Goal: Task Accomplishment & Management: Manage account settings

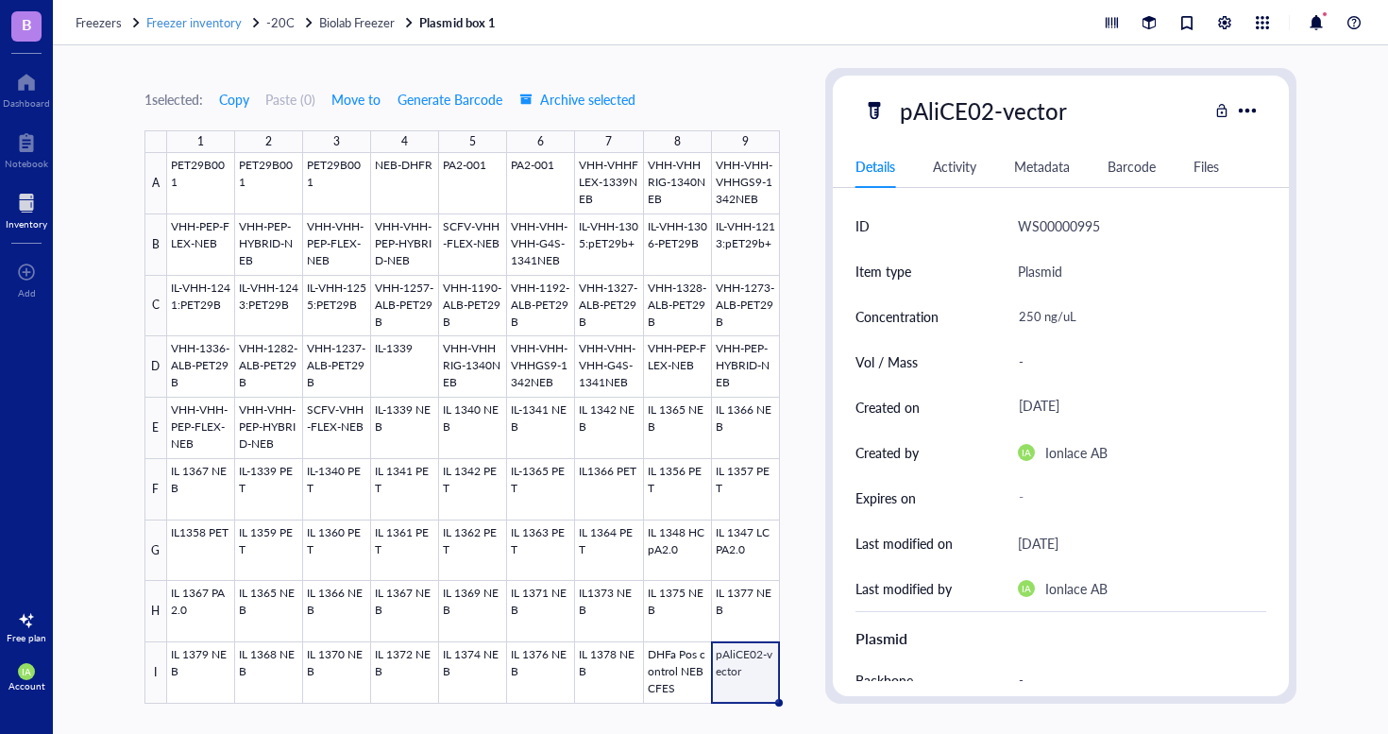
click at [212, 25] on span "Freezer inventory" at bounding box center [193, 22] width 95 height 18
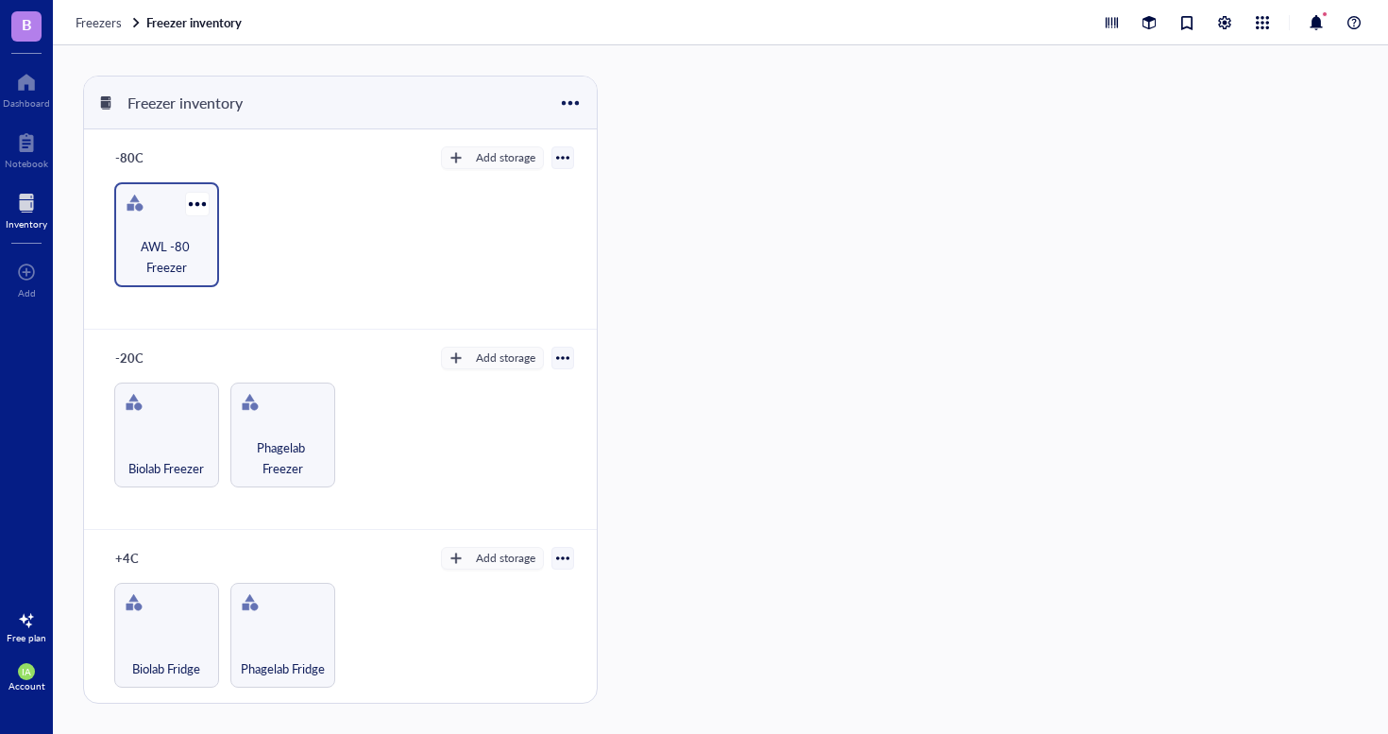
click at [174, 209] on div "AWL -80 Freezer" at bounding box center [166, 234] width 105 height 105
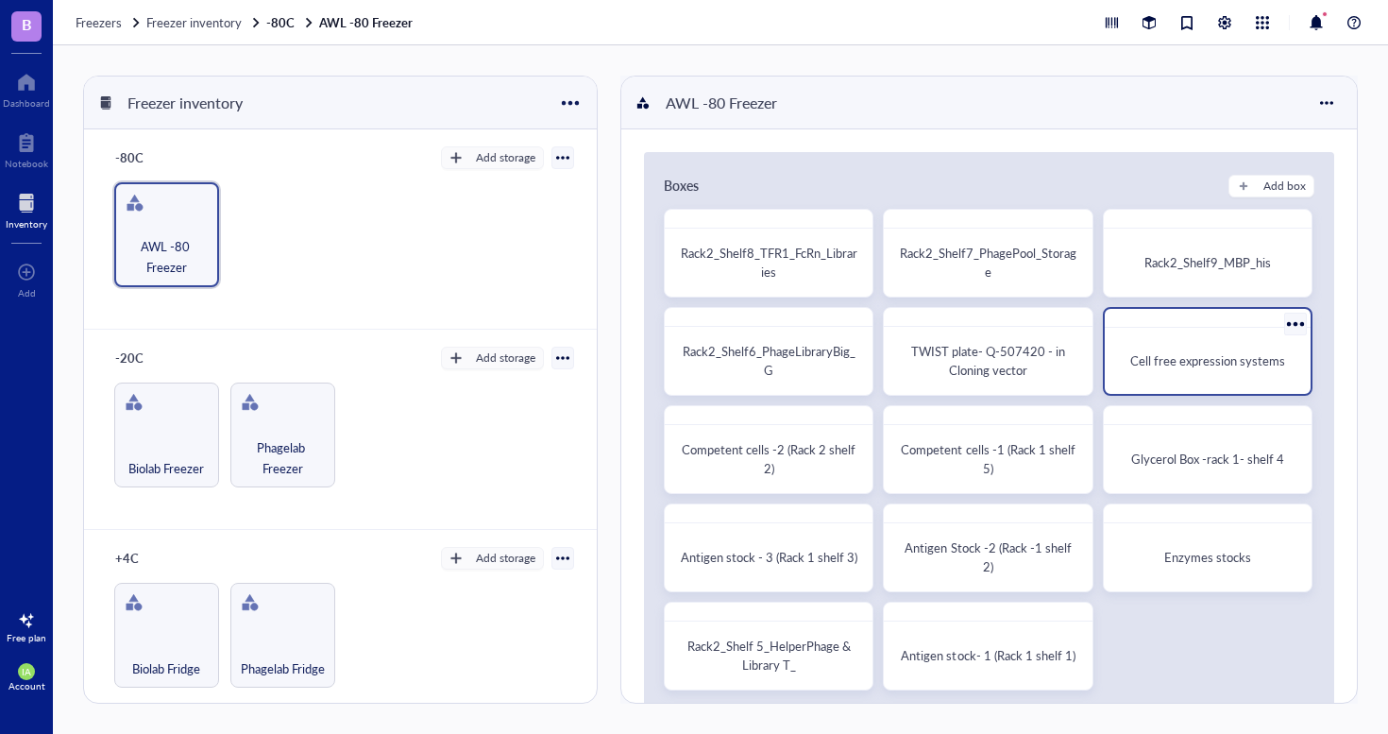
click at [1171, 369] on div "Cell free expression systems" at bounding box center [1208, 360] width 176 height 19
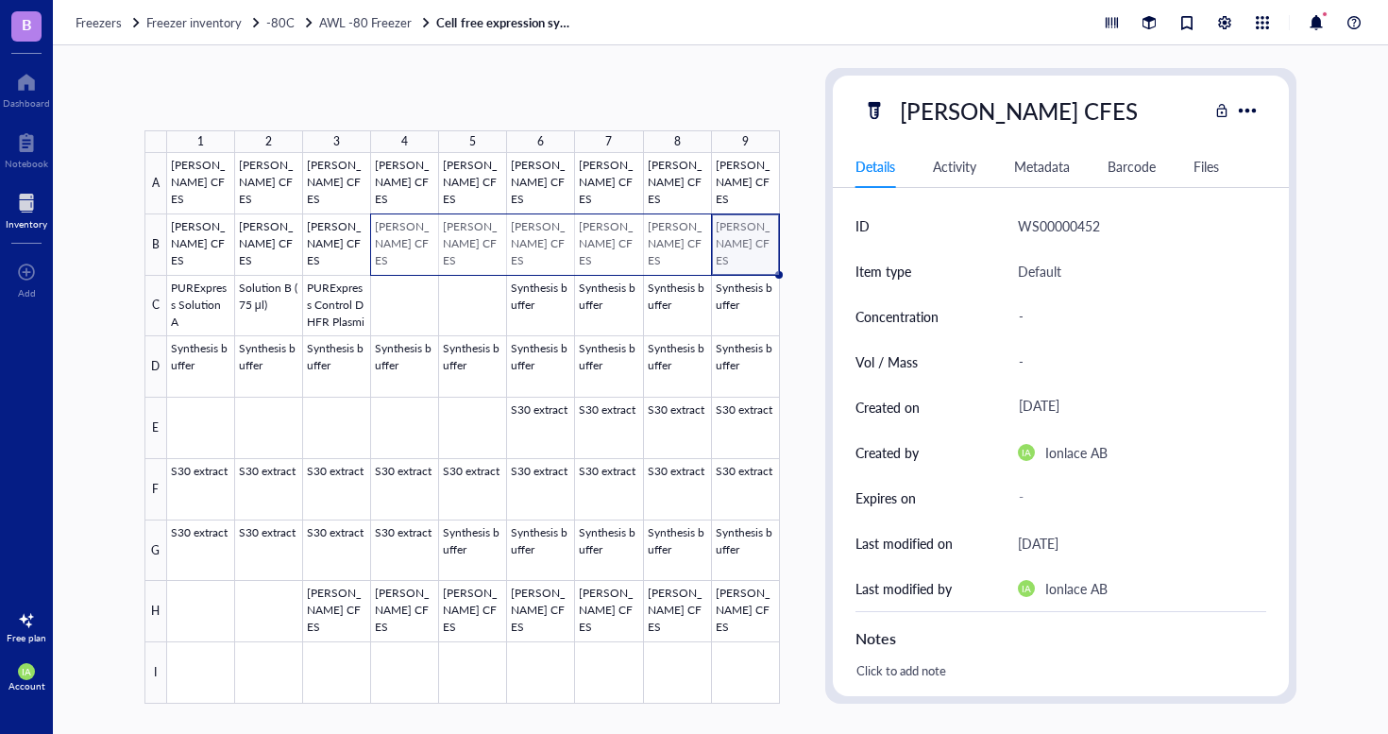
drag, startPoint x: 719, startPoint y: 246, endPoint x: 409, endPoint y: 255, distance: 309.9
click at [409, 255] on div at bounding box center [473, 428] width 613 height 551
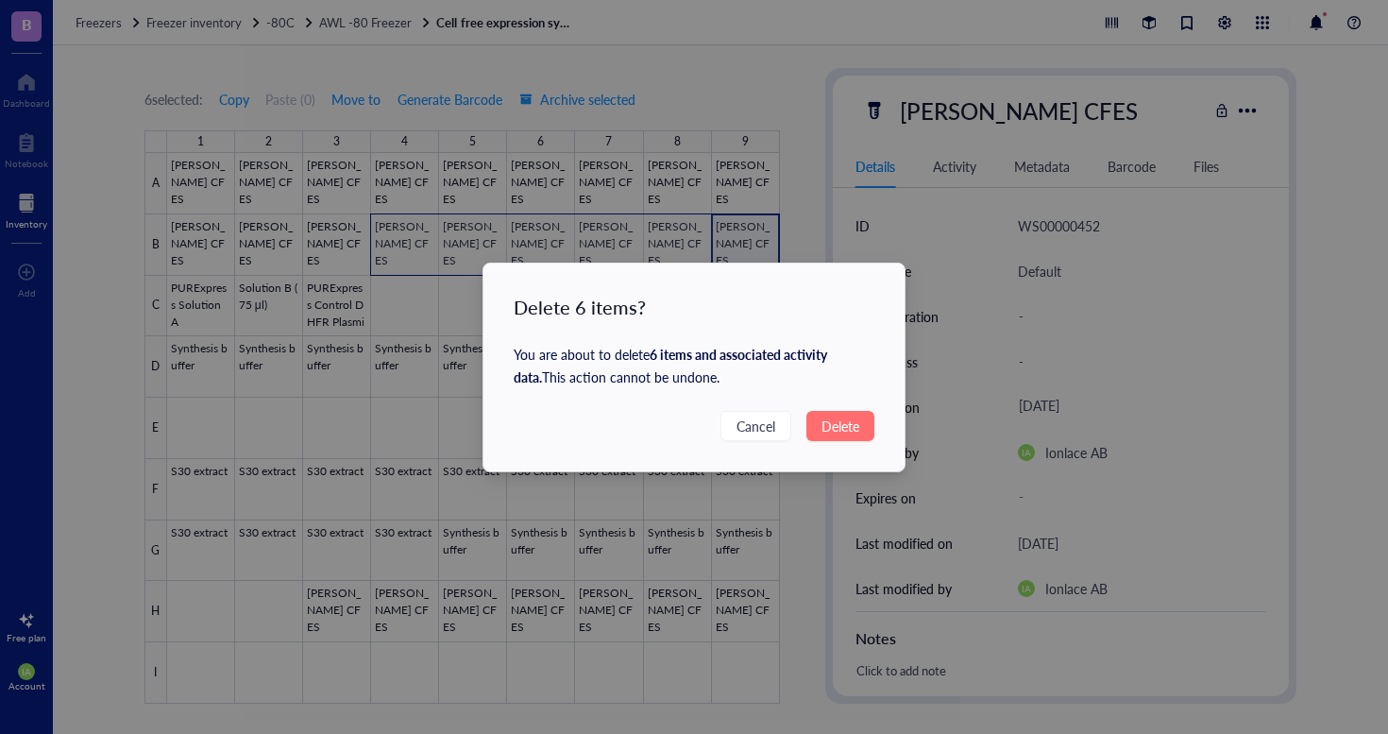
click at [825, 423] on span "Delete" at bounding box center [841, 426] width 38 height 21
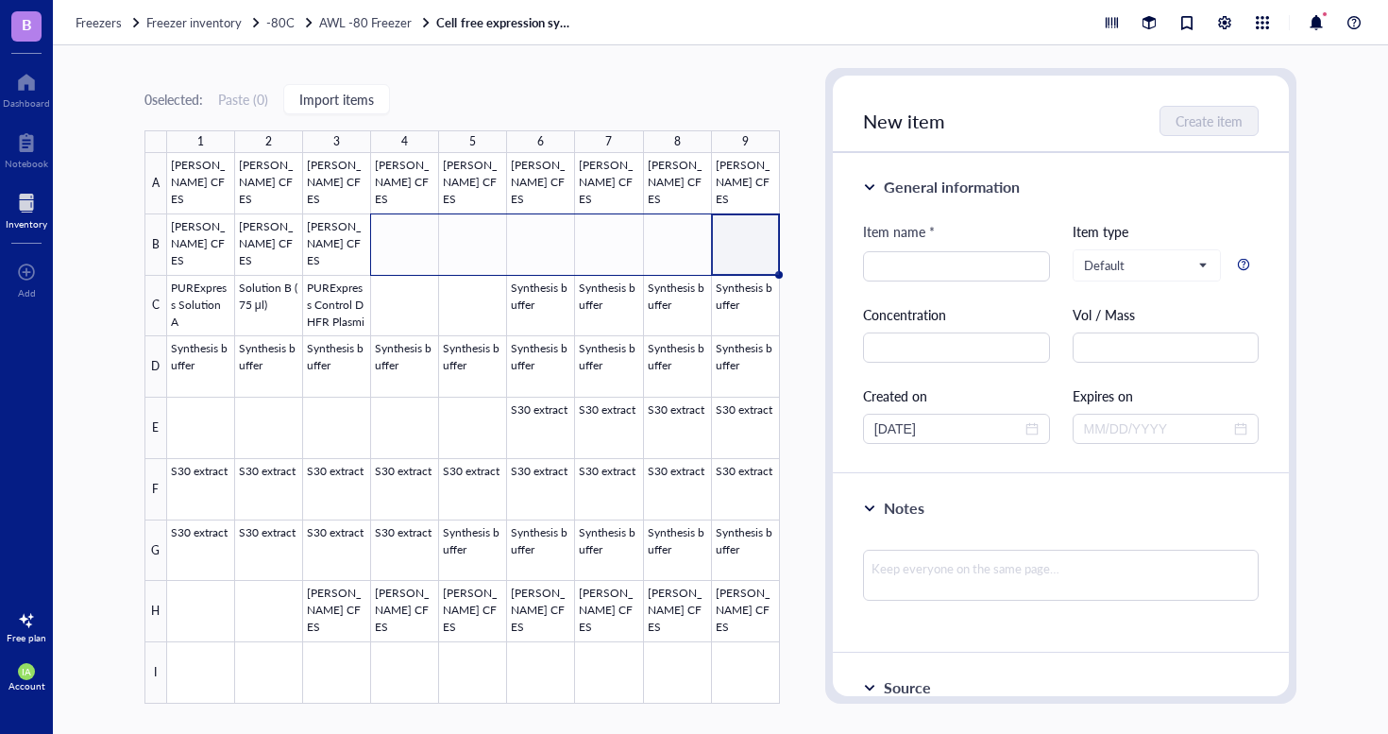
click at [687, 87] on div "0 selected: Paste ( 0 ) Import items 1 2 3 4 5 6 7 8 9 A B C D E F G H I [PERSO…" at bounding box center [462, 386] width 636 height 636
click at [679, 74] on div "0 selected: Paste ( 0 ) Import items 1 2 3 4 5 6 7 8 9 A B C D E F G H I [PERSO…" at bounding box center [462, 386] width 636 height 636
